Goal: Transaction & Acquisition: Purchase product/service

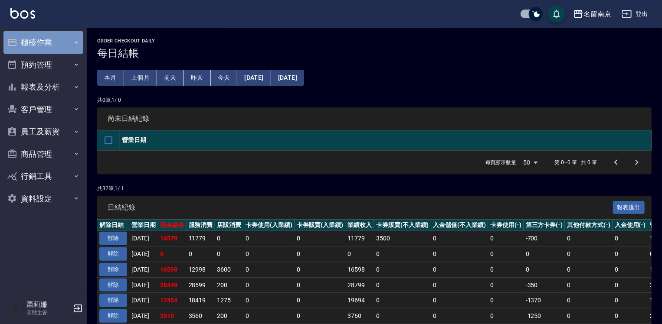
click at [50, 40] on button "櫃檯作業" at bounding box center [43, 42] width 80 height 23
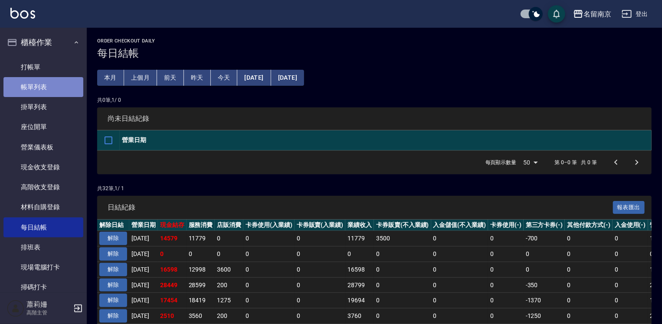
click at [54, 84] on link "帳單列表" at bounding box center [43, 87] width 80 height 20
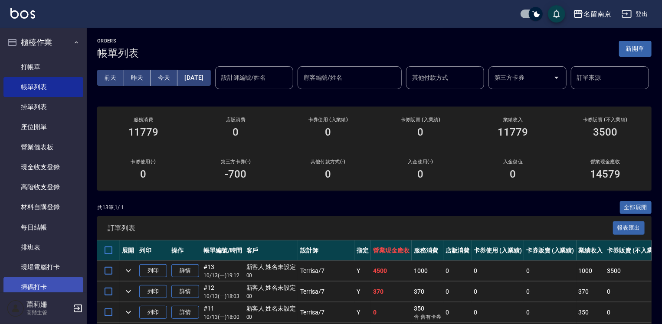
scroll to position [130, 0]
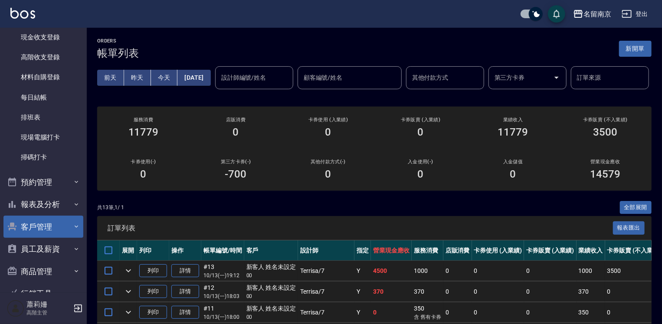
click at [32, 223] on button "客戶管理" at bounding box center [43, 227] width 80 height 23
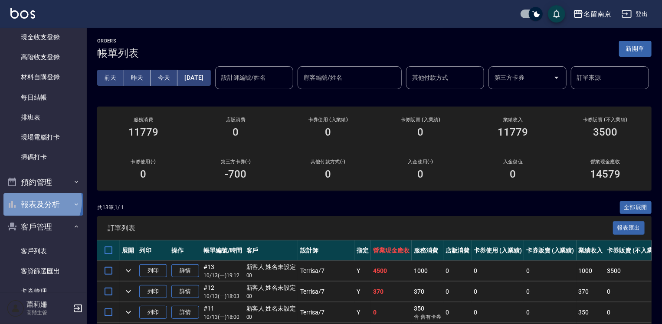
click at [36, 201] on button "報表及分析" at bounding box center [43, 204] width 80 height 23
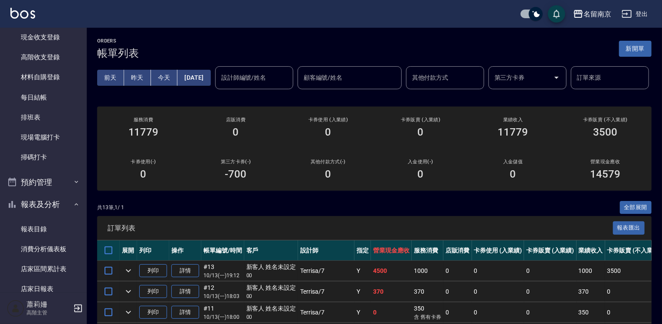
scroll to position [0, 0]
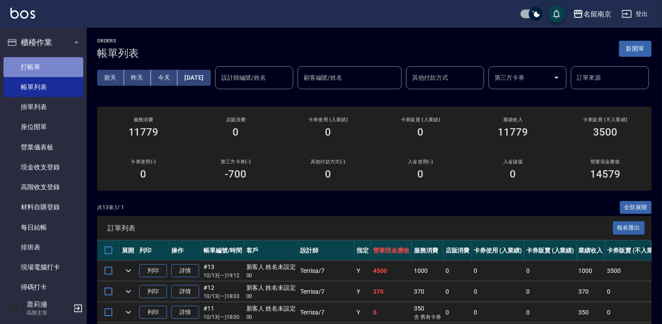
click at [55, 63] on link "打帳單" at bounding box center [43, 67] width 80 height 20
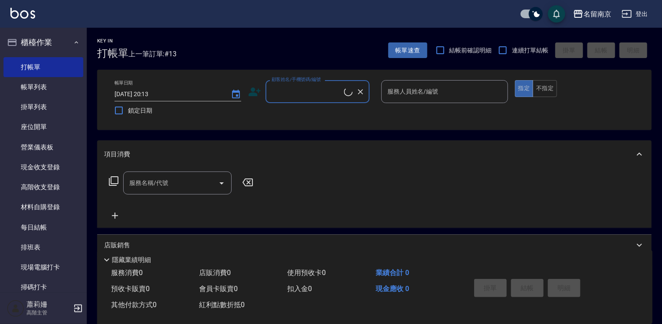
drag, startPoint x: 305, startPoint y: 90, endPoint x: 310, endPoint y: 91, distance: 5.3
click at [310, 91] on input "顧客姓名/手機號碼/編號" at bounding box center [306, 91] width 75 height 15
type input "新客人 姓名未設定/00/null"
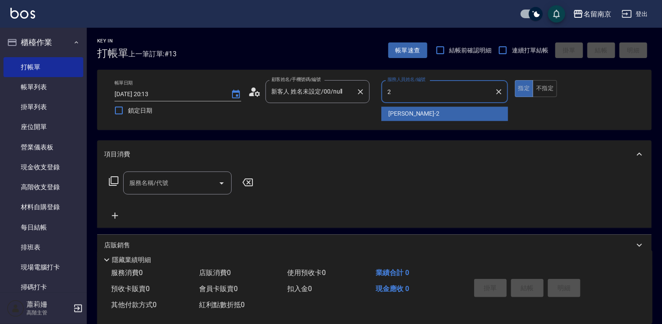
type input "[PERSON_NAME]-2"
type button "true"
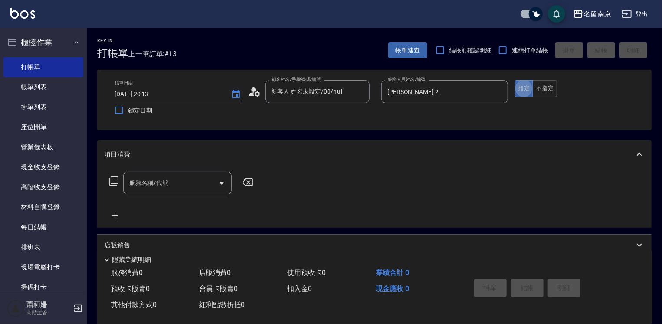
drag, startPoint x: 196, startPoint y: 200, endPoint x: 195, endPoint y: 191, distance: 9.5
click at [195, 191] on div "服務名稱/代號 服務名稱/代號" at bounding box center [181, 196] width 154 height 49
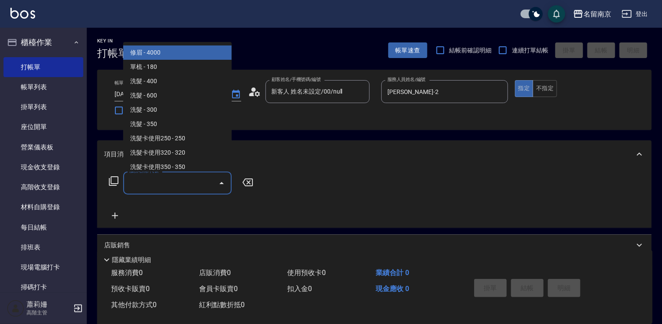
click at [195, 187] on input "服務名稱/代號" at bounding box center [171, 183] width 88 height 15
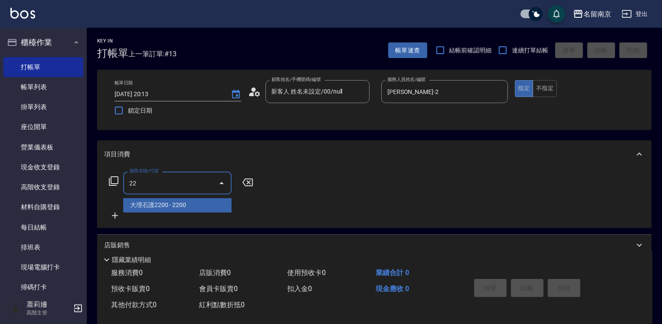
type input "222"
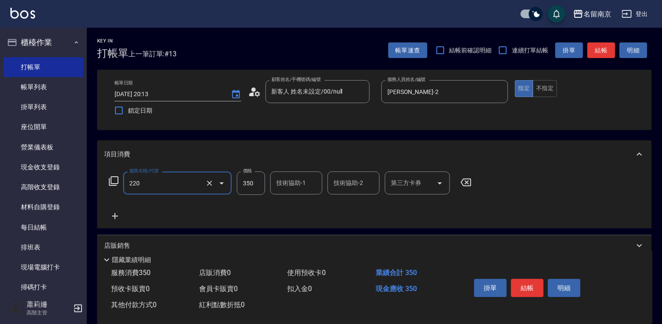
type input "洗髮(220)"
type input "370"
type input "[PERSON_NAME]-2"
click at [532, 289] on button "結帳" at bounding box center [527, 288] width 33 height 18
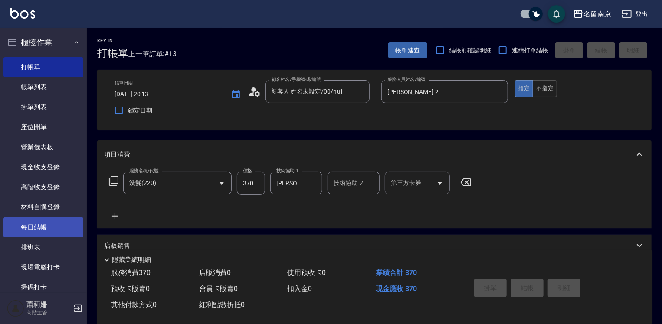
click at [33, 229] on link "每日結帳" at bounding box center [43, 228] width 80 height 20
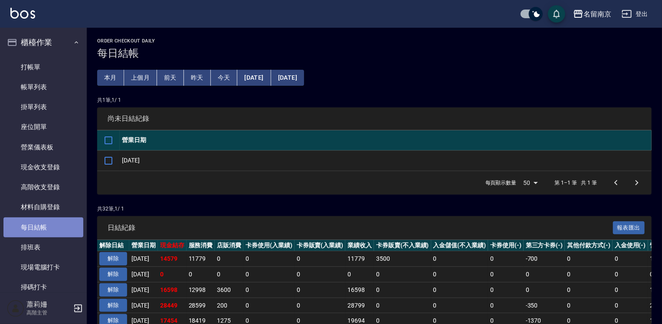
click at [54, 228] on link "每日結帳" at bounding box center [43, 228] width 80 height 20
click at [108, 157] on input "checkbox" at bounding box center [108, 161] width 18 height 18
checkbox input "true"
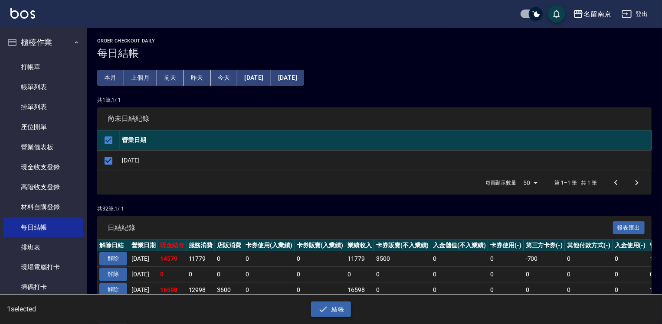
click at [347, 310] on button "結帳" at bounding box center [331, 310] width 40 height 16
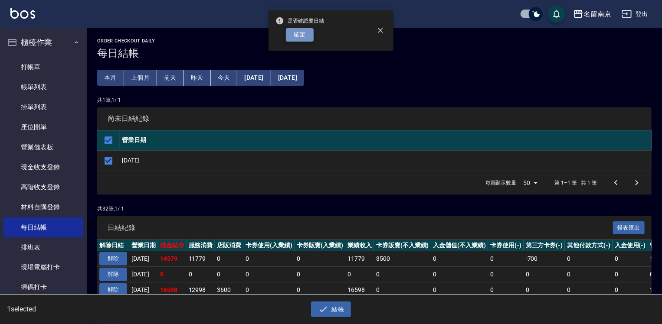
click at [302, 37] on button "確定" at bounding box center [300, 34] width 28 height 13
checkbox input "false"
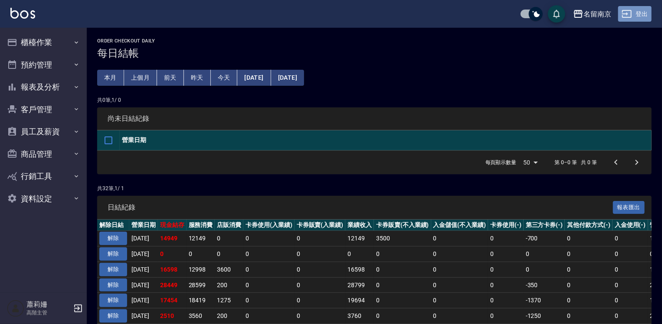
click at [645, 11] on button "登出" at bounding box center [634, 14] width 33 height 16
